Goal: Ask a question: Seek information or help from site administrators or community

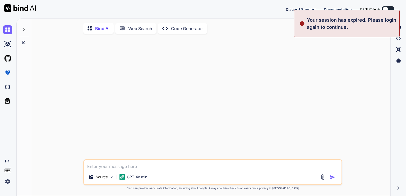
type textarea "x"
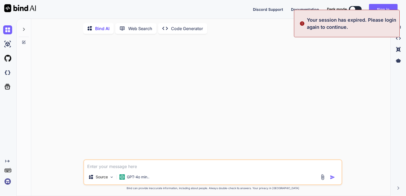
click at [343, 49] on div "Source GPT-4o min.. Created with Bind Always check its answers. Privacy in Bind…" at bounding box center [212, 117] width 355 height 159
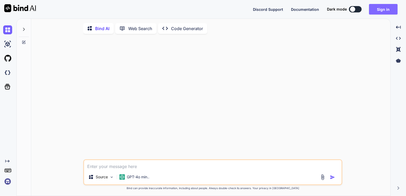
click at [379, 8] on button "Sign in" at bounding box center [383, 9] width 29 height 11
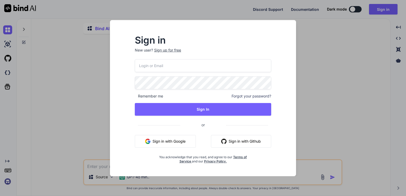
click at [174, 66] on input "email" at bounding box center [203, 65] width 136 height 13
type input "[EMAIL_ADDRESS][DOMAIN_NAME]"
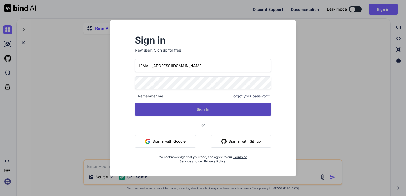
click at [197, 108] on button "Sign In" at bounding box center [203, 109] width 136 height 13
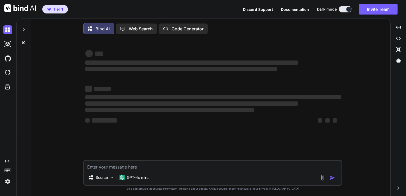
type textarea "x"
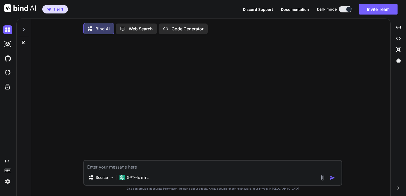
click at [153, 169] on textarea at bounding box center [212, 166] width 257 height 10
type textarea "I"
type textarea "x"
type textarea "I"
type textarea "x"
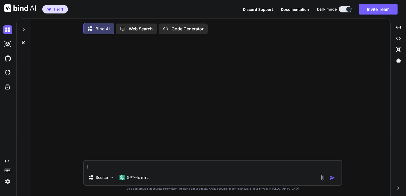
type textarea "I n"
type textarea "x"
type textarea "I ne"
type textarea "x"
type textarea "I nee"
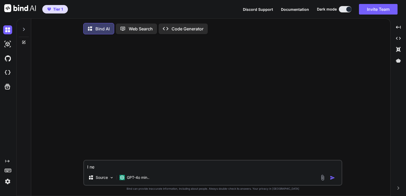
type textarea "x"
type textarea "I need"
type textarea "x"
type textarea "I need"
type textarea "x"
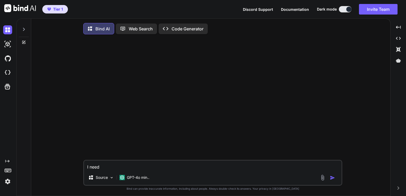
type textarea "I need a"
type textarea "x"
type textarea "I need a"
type textarea "x"
type textarea "I need a"
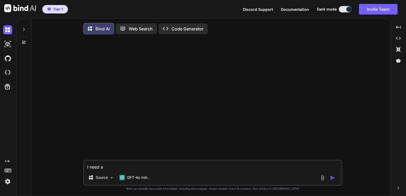
type textarea "x"
type textarea "I need an"
type textarea "x"
type textarea "I need an"
type textarea "x"
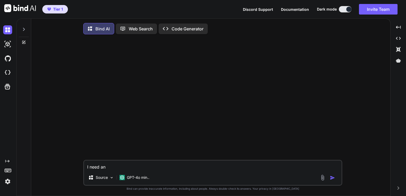
type textarea "I need an e"
type textarea "x"
type textarea "I need an ex"
type textarea "x"
type textarea "I need an exc"
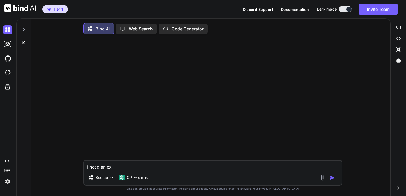
type textarea "x"
type textarea "I need an exce"
type textarea "x"
type textarea "I need an excel"
type textarea "x"
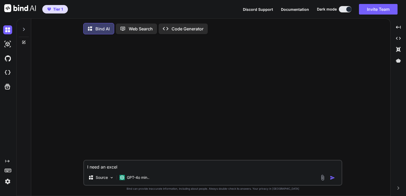
type textarea "I need an excel"
type textarea "x"
type textarea "I need an excel V"
type textarea "x"
type textarea "I need an excel VB"
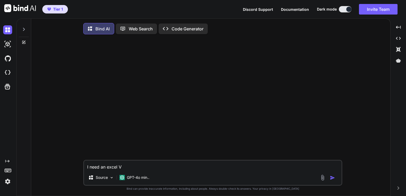
type textarea "x"
type textarea "I need an excel VBA"
type textarea "x"
type textarea "I need an excel VBA"
type textarea "x"
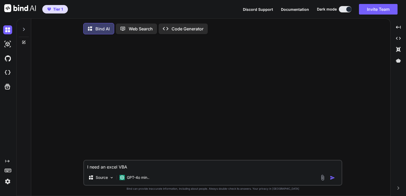
type textarea "I need an excel VBA c"
type textarea "x"
type textarea "I need an excel VBA co"
type textarea "x"
type textarea "I need an excel VBA cod"
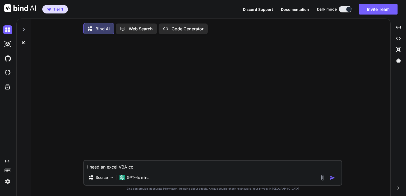
type textarea "x"
type textarea "I need an excel VBA code"
type textarea "x"
type textarea "I need an excel VBA code"
type textarea "x"
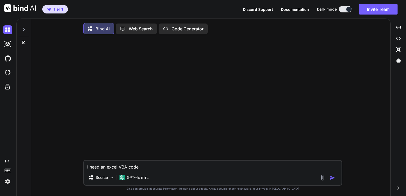
type textarea "I need an excel VBA code t"
type textarea "x"
type textarea "I need an excel VBA code th"
type textarea "x"
type textarea "I need an excel VBA code tha"
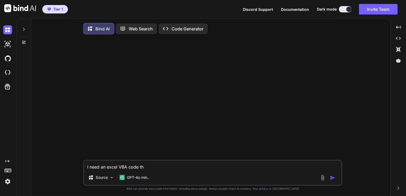
type textarea "x"
type textarea "I need an excel VBA code that"
type textarea "x"
type textarea "I need an excel VBA code that"
type textarea "x"
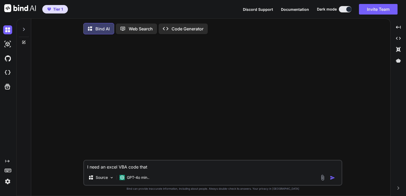
type textarea "I need an excel VBA code that u"
type textarea "x"
type textarea "I need an excel VBA code that us"
type textarea "x"
type textarea "I need an excel VBA code that use"
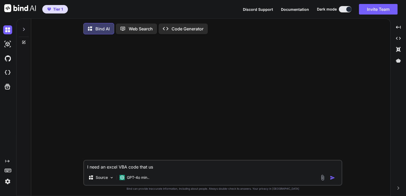
type textarea "x"
type textarea "I need an excel VBA code that uses"
type textarea "x"
type textarea "I need an excel VBA code that uses"
type textarea "x"
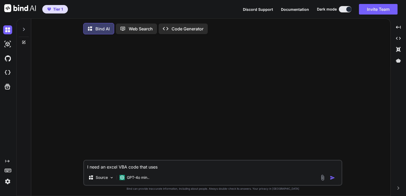
type textarea "I need an excel VBA code that uses a"
type textarea "x"
type textarea "I need an excel VBA code that uses a"
type textarea "x"
type textarea "I need an excel VBA code that uses a V"
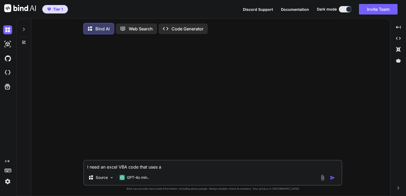
type textarea "x"
type textarea "I need an excel VBA code that uses a VL"
type textarea "x"
type textarea "I need an excel VBA code that uses a VLO"
type textarea "x"
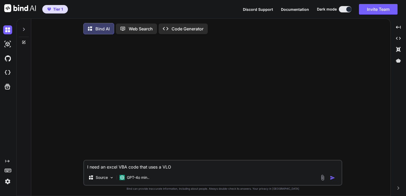
type textarea "I need an excel VBA code that uses a VLOO"
type textarea "x"
type textarea "I need an excel VBA code that uses a VLOOK"
type textarea "x"
type textarea "I need an excel VBA code that uses a VLOOKU"
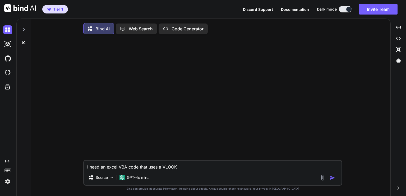
type textarea "x"
type textarea "I need an excel VBA code that uses a VLOOKUP"
type textarea "x"
type textarea "I need an excel VBA code that uses a VLOOKUP"
type textarea "x"
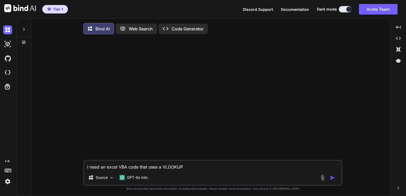
type textarea "I need an excel VBA code that uses a VLOOKUP f"
type textarea "x"
type textarea "I need an excel VBA code that uses a VLOOKUP fu"
type textarea "x"
type textarea "I need an excel VBA code that uses a VLOOKUP fun"
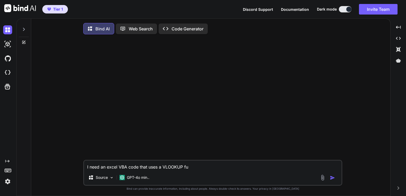
type textarea "x"
type textarea "I need an excel VBA code that uses a VLOOKUP func"
type textarea "x"
type textarea "I need an excel VBA code that uses a VLOOKUP funct"
type textarea "x"
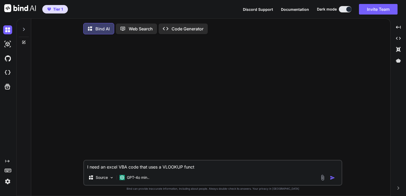
type textarea "I need an excel VBA code that uses a VLOOKUP functi"
type textarea "x"
type textarea "I need an excel VBA code that uses a VLOOKUP functio"
type textarea "x"
type textarea "I need an excel VBA code that uses a VLOOKUP function"
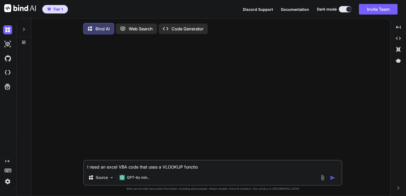
type textarea "x"
type textarea "I need an excel VBA code that uses a VLOOKUP function"
type textarea "x"
type textarea "I need an excel VBA code that uses a VLOOKUP function t"
type textarea "x"
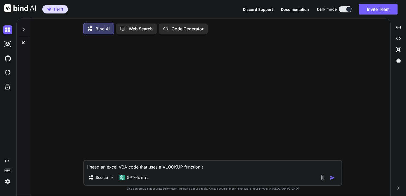
type textarea "I need an excel VBA code that uses a VLOOKUP function to"
type textarea "x"
type textarea "I need an excel VBA code that uses a VLOOKUP function to"
type textarea "x"
type textarea "I need an excel VBA code that uses a VLOOKUP function to d"
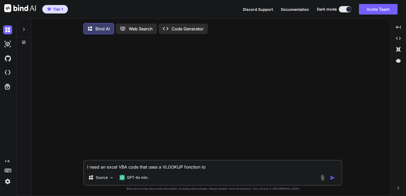
type textarea "x"
type textarea "I need an excel VBA code that uses a VLOOKUP function to di"
type textarea "x"
type textarea "I need an excel VBA code that uses a VLOOKUP function to dis"
type textarea "x"
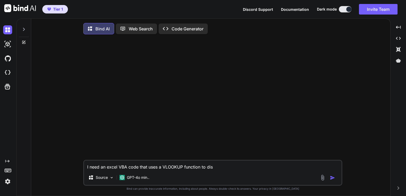
type textarea "I need an excel VBA code that uses a VLOOKUP function to disp"
type textarea "x"
type textarea "I need an excel VBA code that uses a VLOOKUP function to displ"
type textarea "x"
type textarea "I need an excel VBA code that uses a VLOOKUP function to displa"
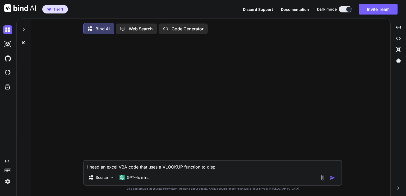
type textarea "x"
type textarea "I need an excel VBA code that uses a VLOOKUP function to display"
type textarea "x"
type textarea "I need an excel VBA code that uses a VLOOKUP function to display"
type textarea "x"
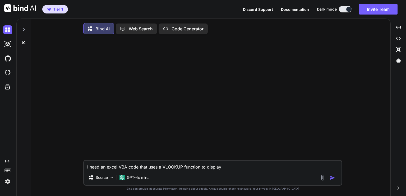
type textarea "I need an excel VBA code that uses a VLOOKUP function to display a"
type textarea "x"
type textarea "I need an excel VBA code that uses a VLOOKUP function to display a"
type textarea "x"
type textarea "I need an excel VBA code that uses a VLOOKUP function to display a v"
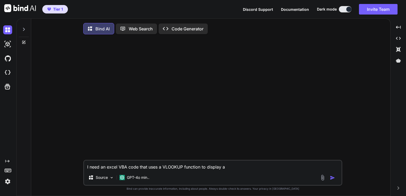
type textarea "x"
type textarea "I need an excel VBA code that uses a VLOOKUP function to display a va"
type textarea "x"
type textarea "I need an excel VBA code that uses a VLOOKUP function to display a val"
type textarea "x"
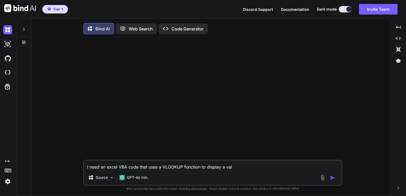
type textarea "I need an excel VBA code that uses a VLOOKUP function to display a valu"
type textarea "x"
type textarea "I need an excel VBA code that uses a VLOOKUP function to display a value"
type textarea "x"
type textarea "I need an excel VBA code that uses a VLOOKUP function to display a value"
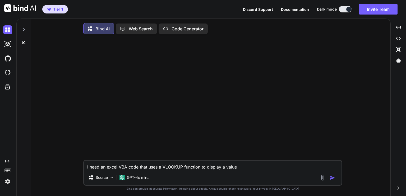
type textarea "x"
type textarea "I need an excel VBA code that uses a VLOOKUP function to display a value t"
type textarea "x"
type textarea "I need an excel VBA code that uses a VLOOKUP function to display a value th"
type textarea "x"
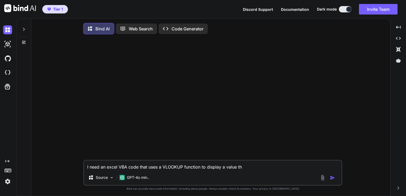
type textarea "I need an excel VBA code that uses a VLOOKUP function to display a value tha"
type textarea "x"
type textarea "I need an excel VBA code that uses a VLOOKUP function to display a value that"
type textarea "x"
type textarea "I need an excel VBA code that uses a VLOOKUP function to display a value that"
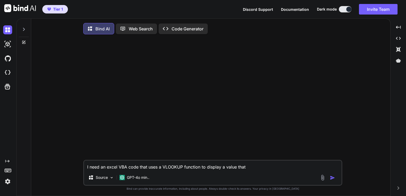
type textarea "x"
type textarea "I need an excel VBA code that uses a VLOOKUP function to display a value that"
type textarea "x"
type textarea "I need an excel VBA code that uses a VLOOKUP function to display a value tha"
type textarea "x"
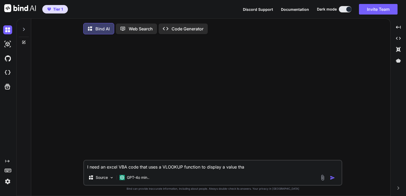
type textarea "I need an excel VBA code that uses a VLOOKUP function to display a value th"
type textarea "x"
type textarea "I need an excel VBA code that uses a VLOOKUP function to display a value t"
type textarea "x"
type textarea "I need an excel VBA code that uses a VLOOKUP function to display a value"
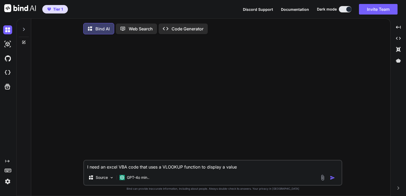
type textarea "x"
type textarea "I need an excel VBA code that uses a VLOOKUP function to display a value"
type textarea "x"
type textarea "I need an excel VBA code that uses a VLOOKUP function to display a valu"
type textarea "x"
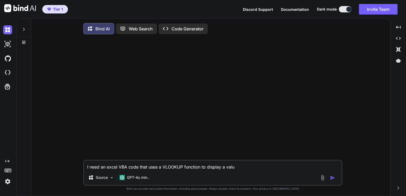
type textarea "I need an excel VBA code that uses a VLOOKUP function to display a val"
type textarea "x"
type textarea "I need an excel VBA code that uses a VLOOKUP function to display a va"
type textarea "x"
type textarea "I need an excel VBA code that uses a VLOOKUP function to display a v"
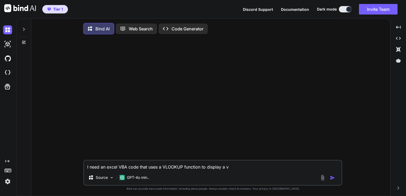
type textarea "x"
type textarea "I need an excel VBA code that uses a VLOOKUP function to display a"
type textarea "x"
type textarea "I need an excel VBA code that uses a VLOOKUP function to display a r"
type textarea "x"
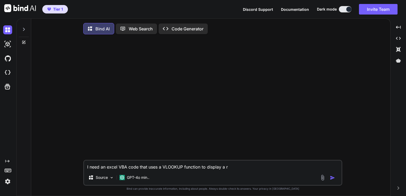
type textarea "I need an excel VBA code that uses a VLOOKUP function to display a re"
type textarea "x"
type textarea "I need an excel VBA code that uses a VLOOKUP function to display a rec"
type textarea "x"
type textarea "I need an excel VBA code that uses a VLOOKUP function to display a reco"
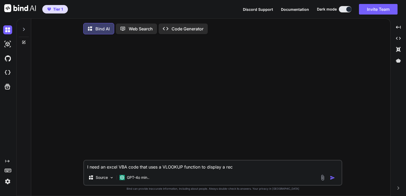
type textarea "x"
type textarea "I need an excel VBA code that uses a VLOOKUP function to display a recor"
type textarea "x"
type textarea "I need an excel VBA code that uses a VLOOKUP function to display a record"
type textarea "x"
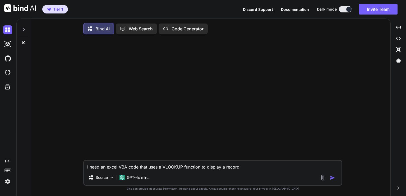
type textarea "I need an excel VBA code that uses a VLOOKUP function to display a record"
type textarea "x"
type textarea "I need an excel VBA code that uses a VLOOKUP function to display a record t"
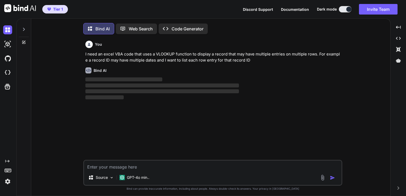
scroll to position [2, 0]
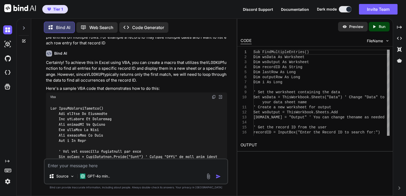
scroll to position [0, 0]
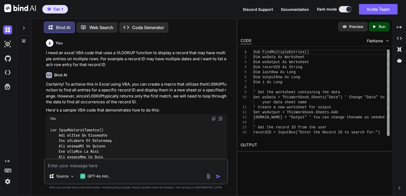
click at [214, 119] on img at bounding box center [214, 119] width 4 height 4
click at [390, 55] on div at bounding box center [388, 67] width 3 height 34
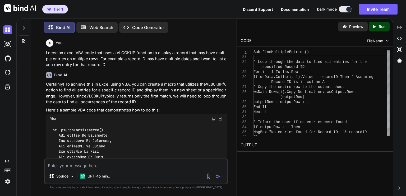
click at [390, 112] on div at bounding box center [388, 111] width 3 height 34
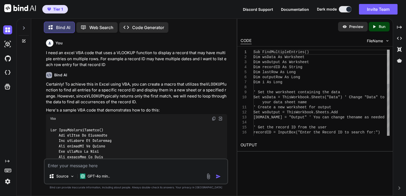
click at [390, 52] on div at bounding box center [388, 67] width 3 height 34
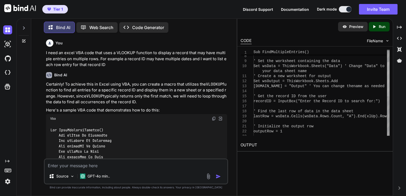
click at [387, 69] on div at bounding box center [388, 79] width 3 height 34
